Goal: Navigation & Orientation: Find specific page/section

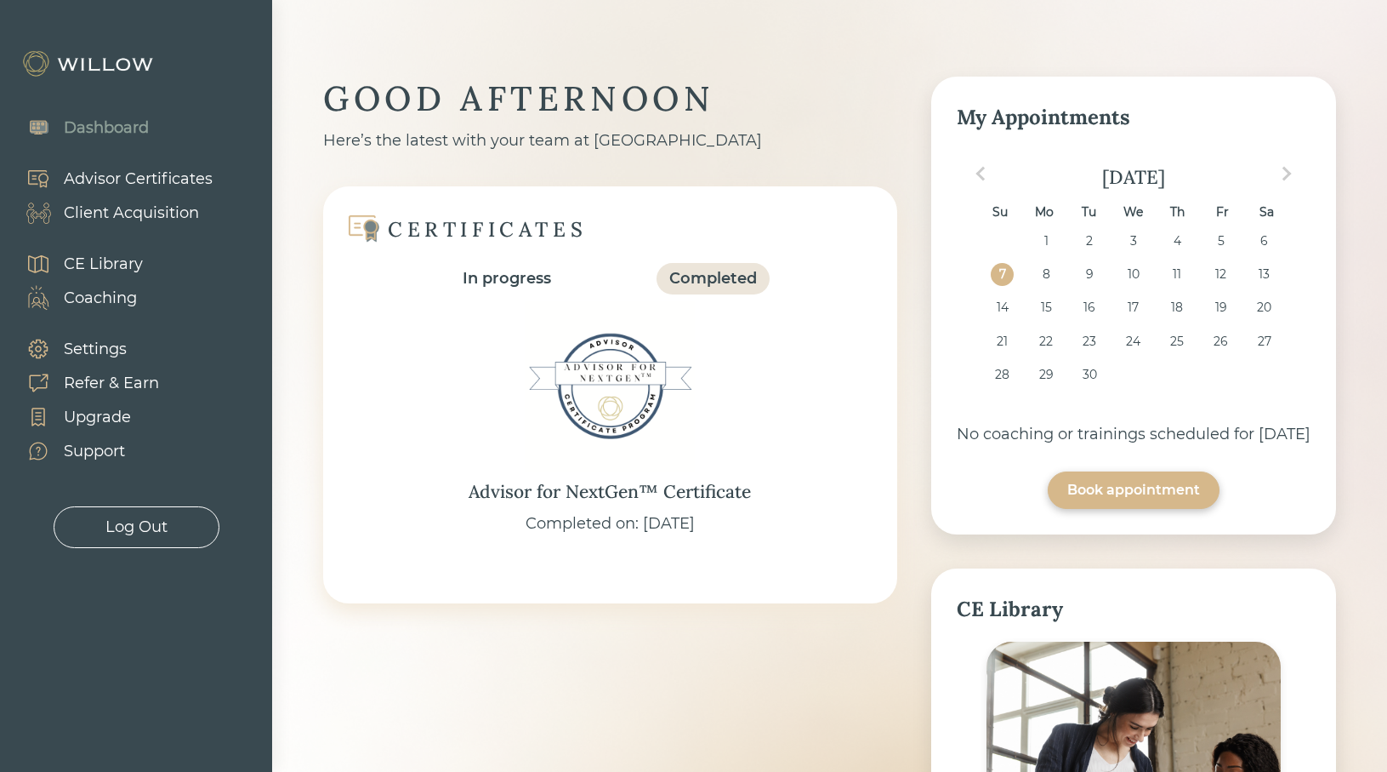
click at [172, 213] on div "Client Acquisition" at bounding box center [131, 213] width 135 height 23
